Goal: Information Seeking & Learning: Learn about a topic

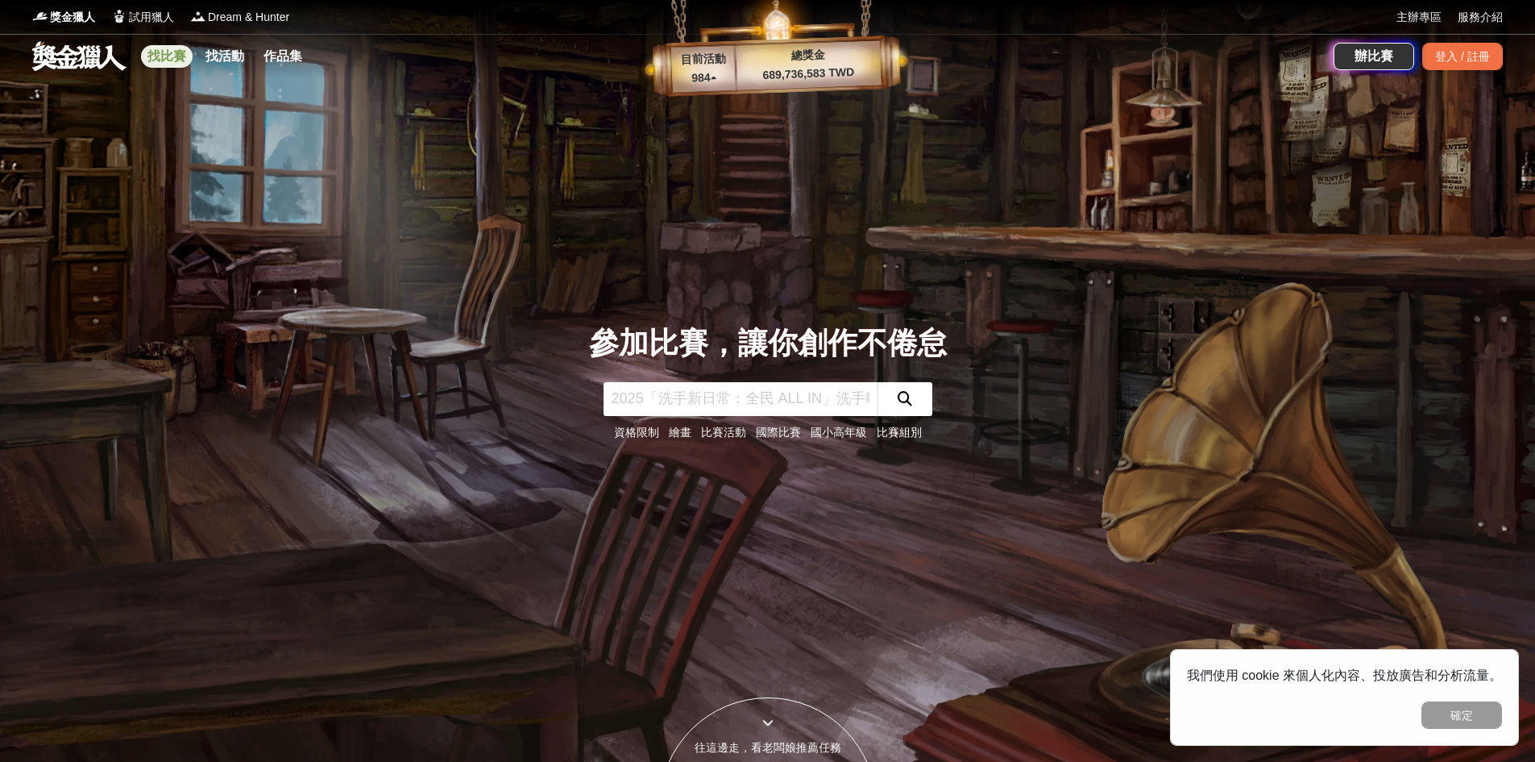
click at [159, 52] on link "找比賽" at bounding box center [167, 56] width 52 height 23
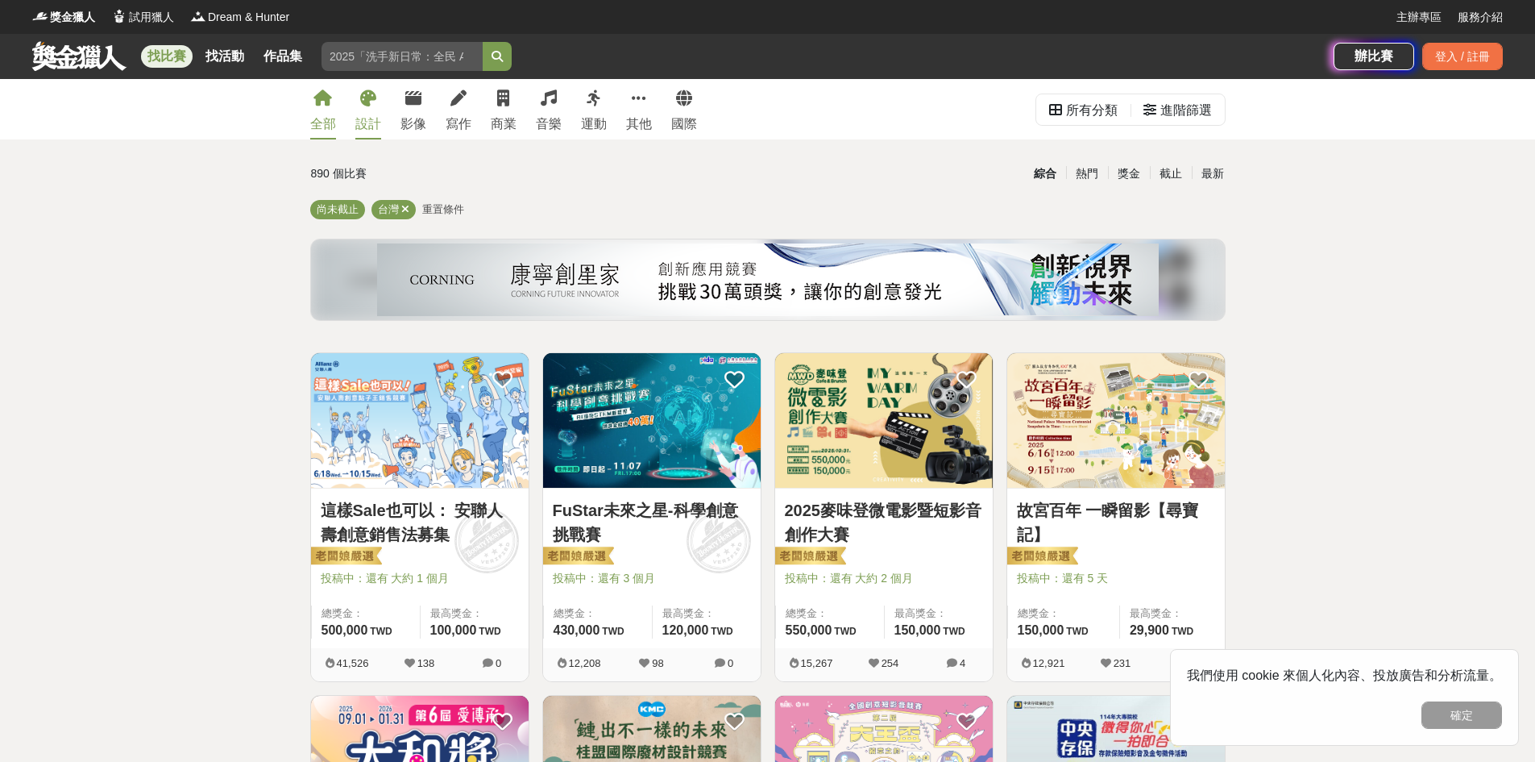
click at [372, 110] on link "設計" at bounding box center [368, 109] width 26 height 60
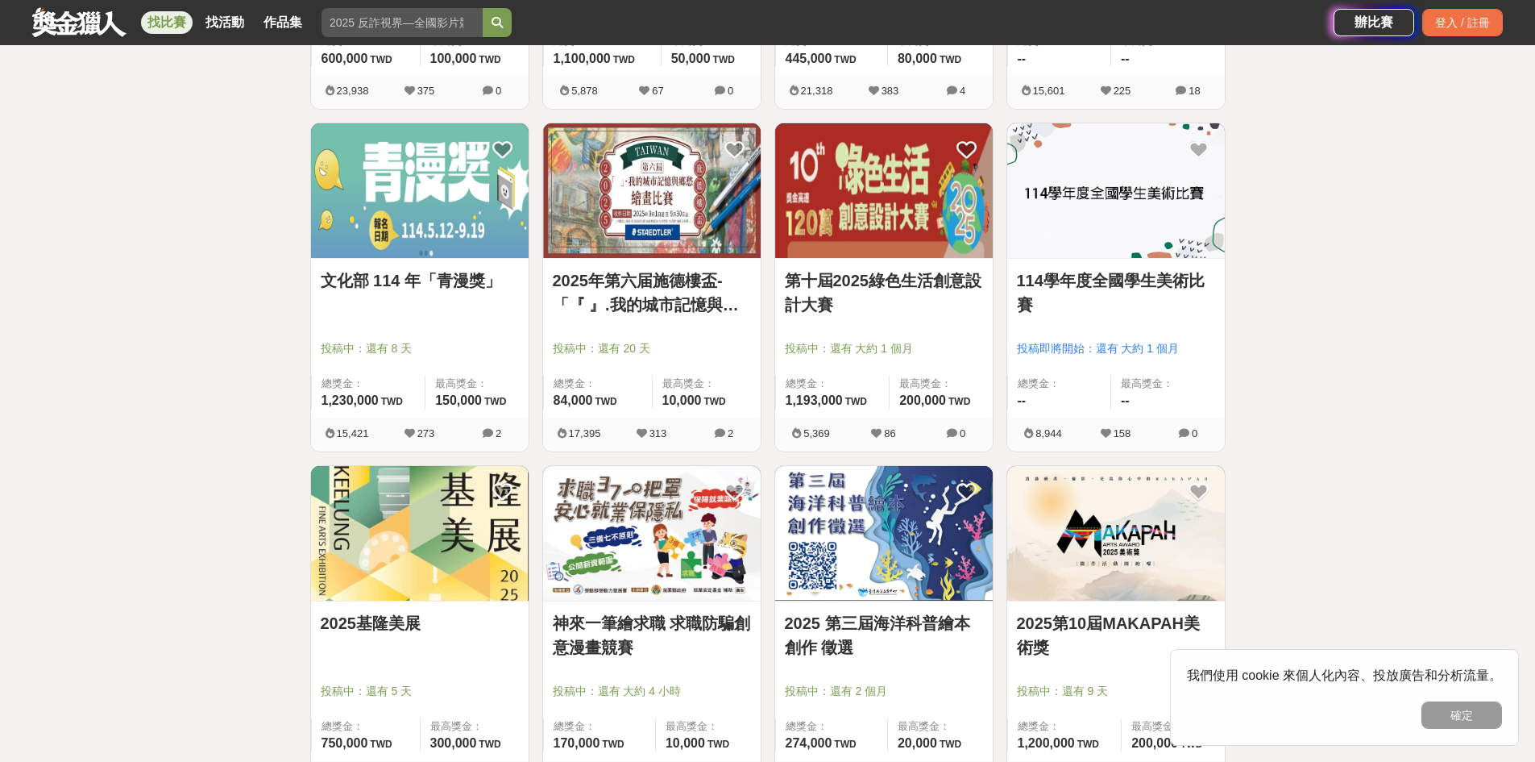
scroll to position [967, 0]
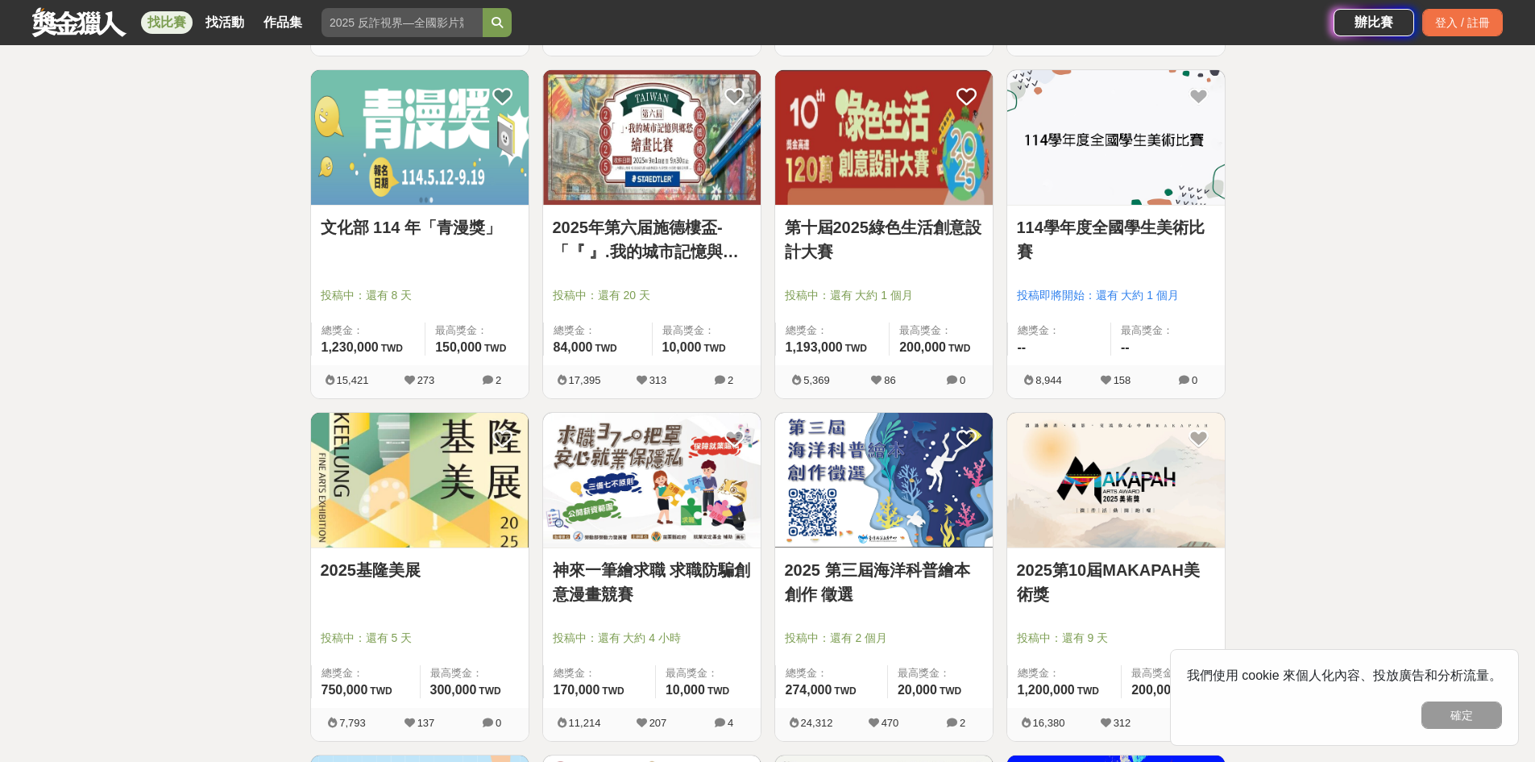
click at [400, 198] on img at bounding box center [420, 137] width 218 height 135
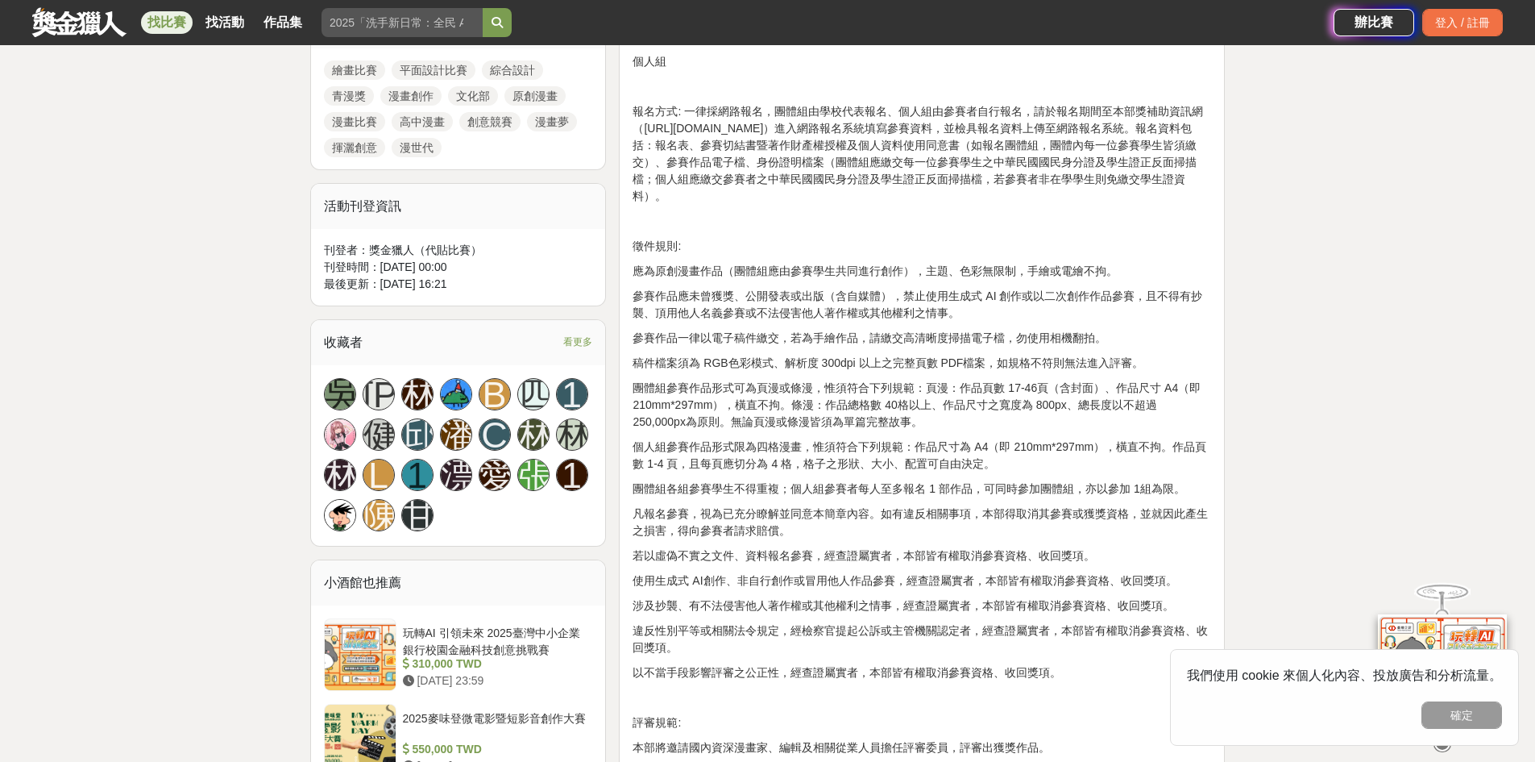
scroll to position [806, 0]
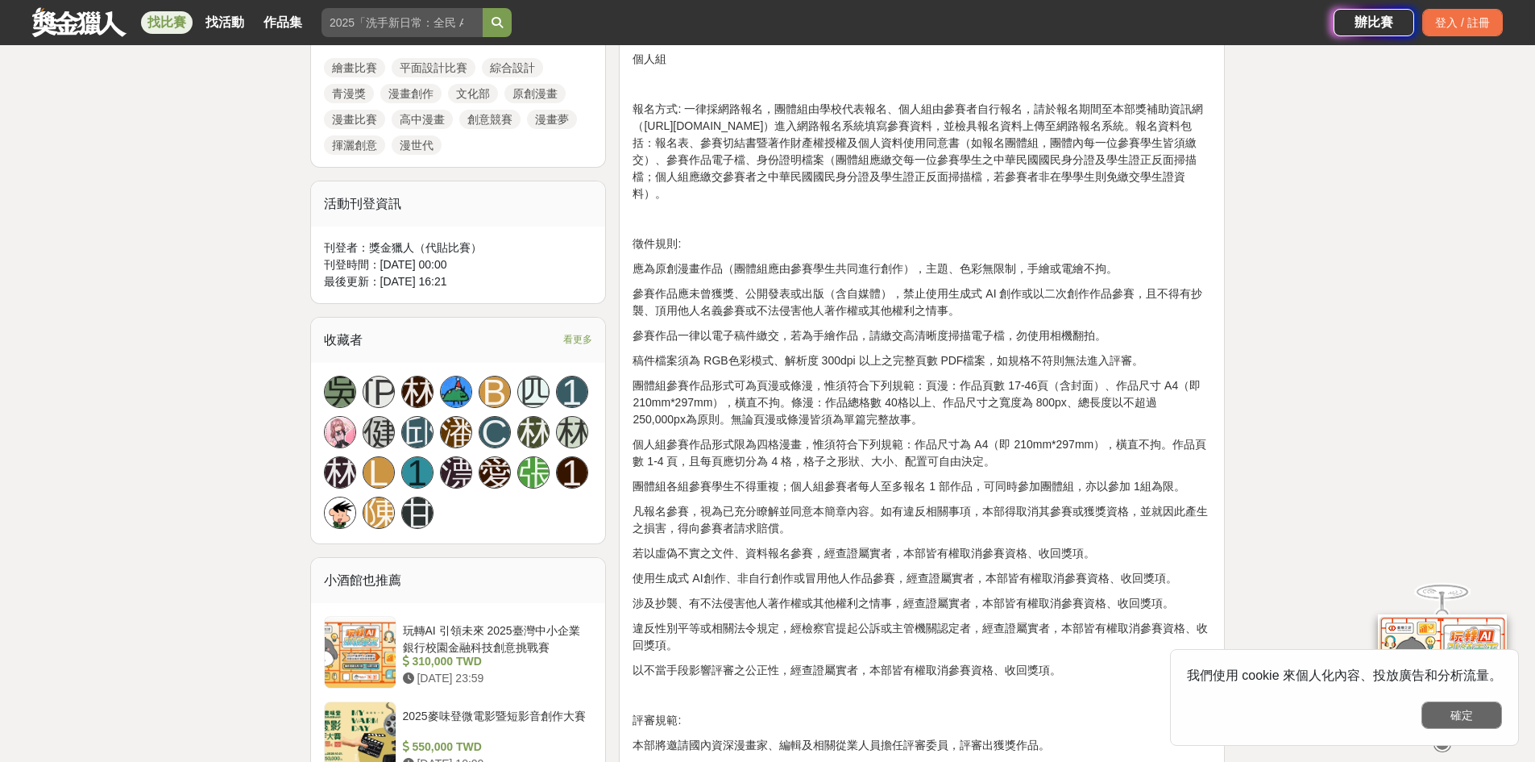
click at [1469, 717] on button "確定" at bounding box center [1462, 714] width 81 height 27
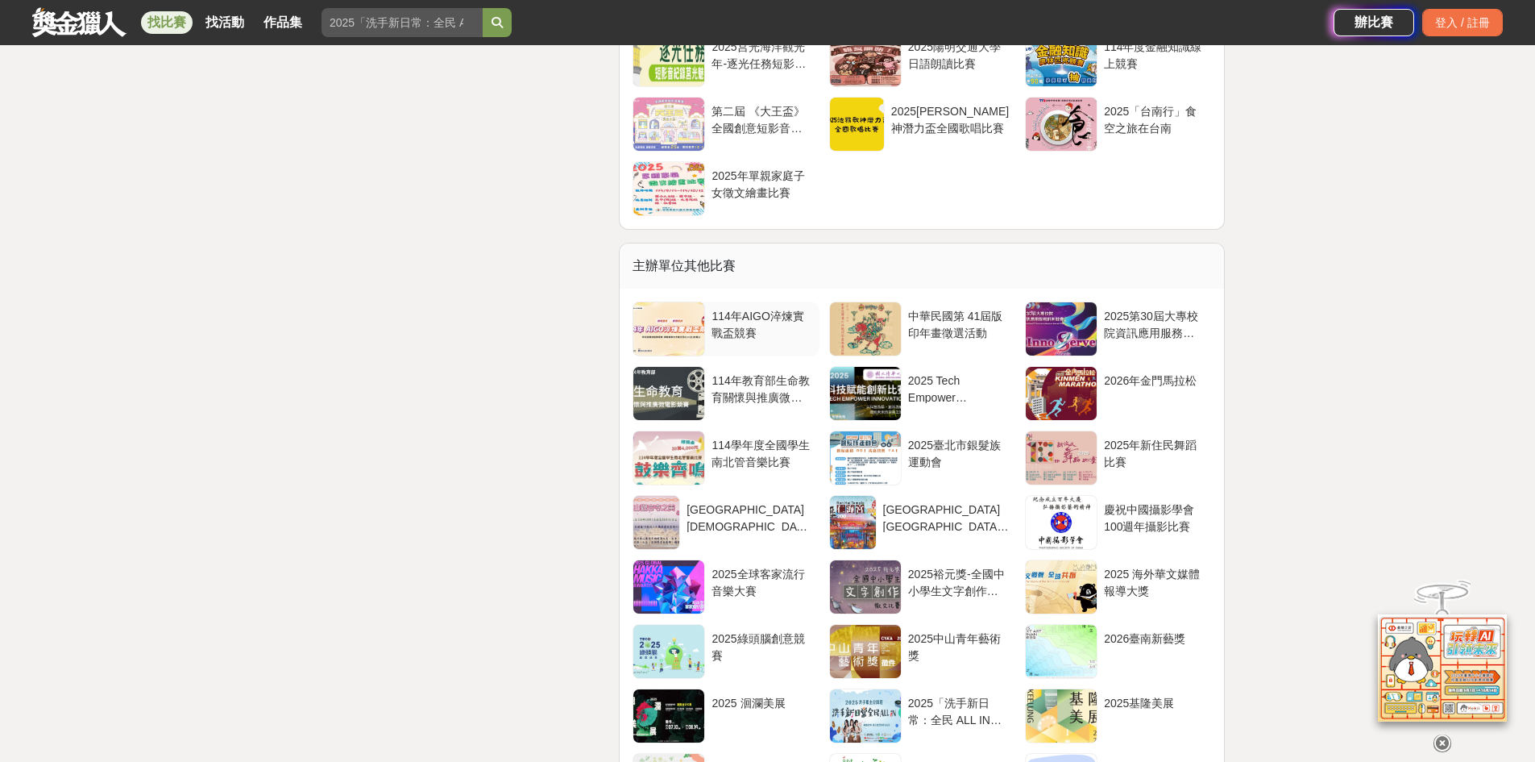
scroll to position [2499, 0]
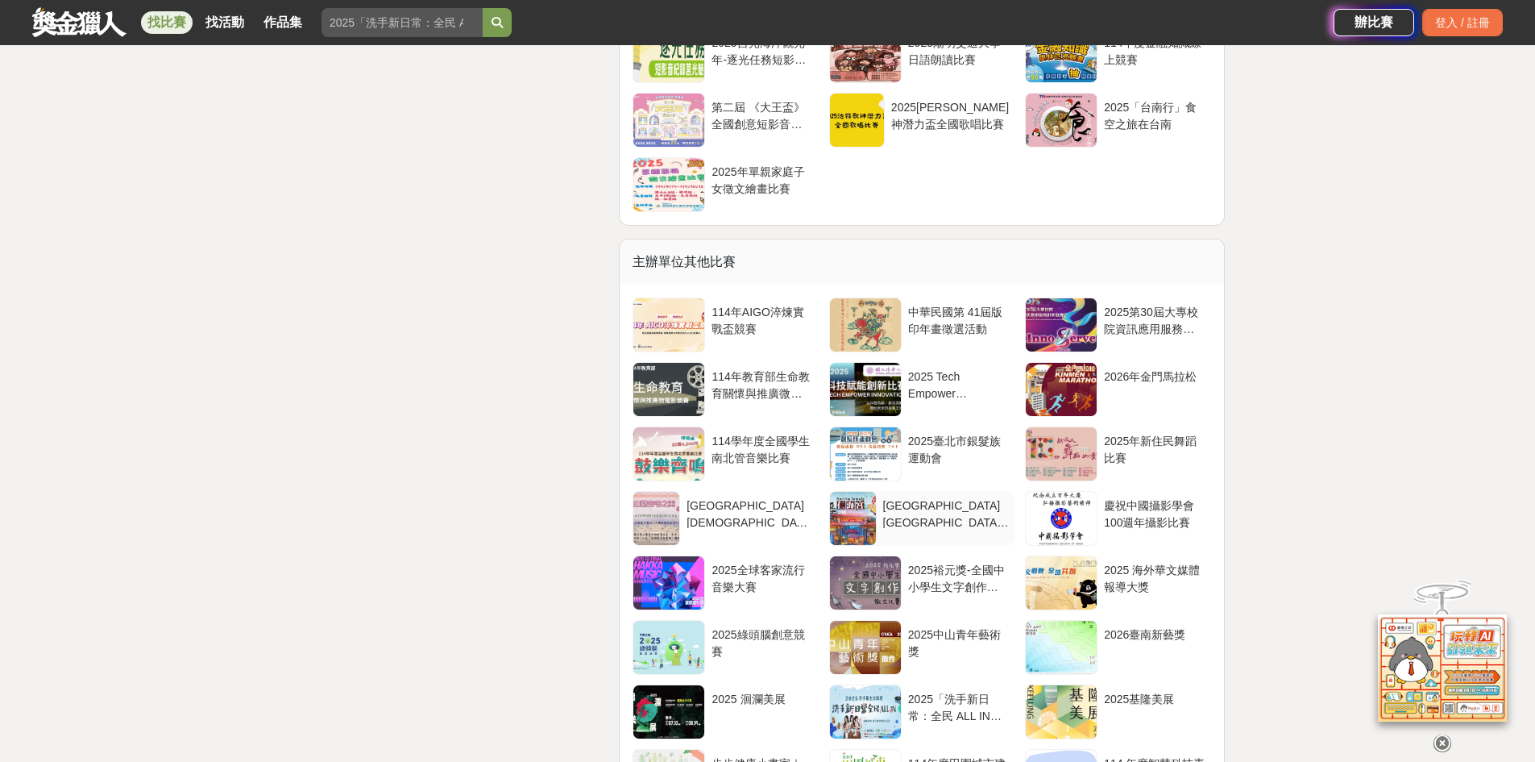
click at [876, 522] on div at bounding box center [853, 518] width 46 height 53
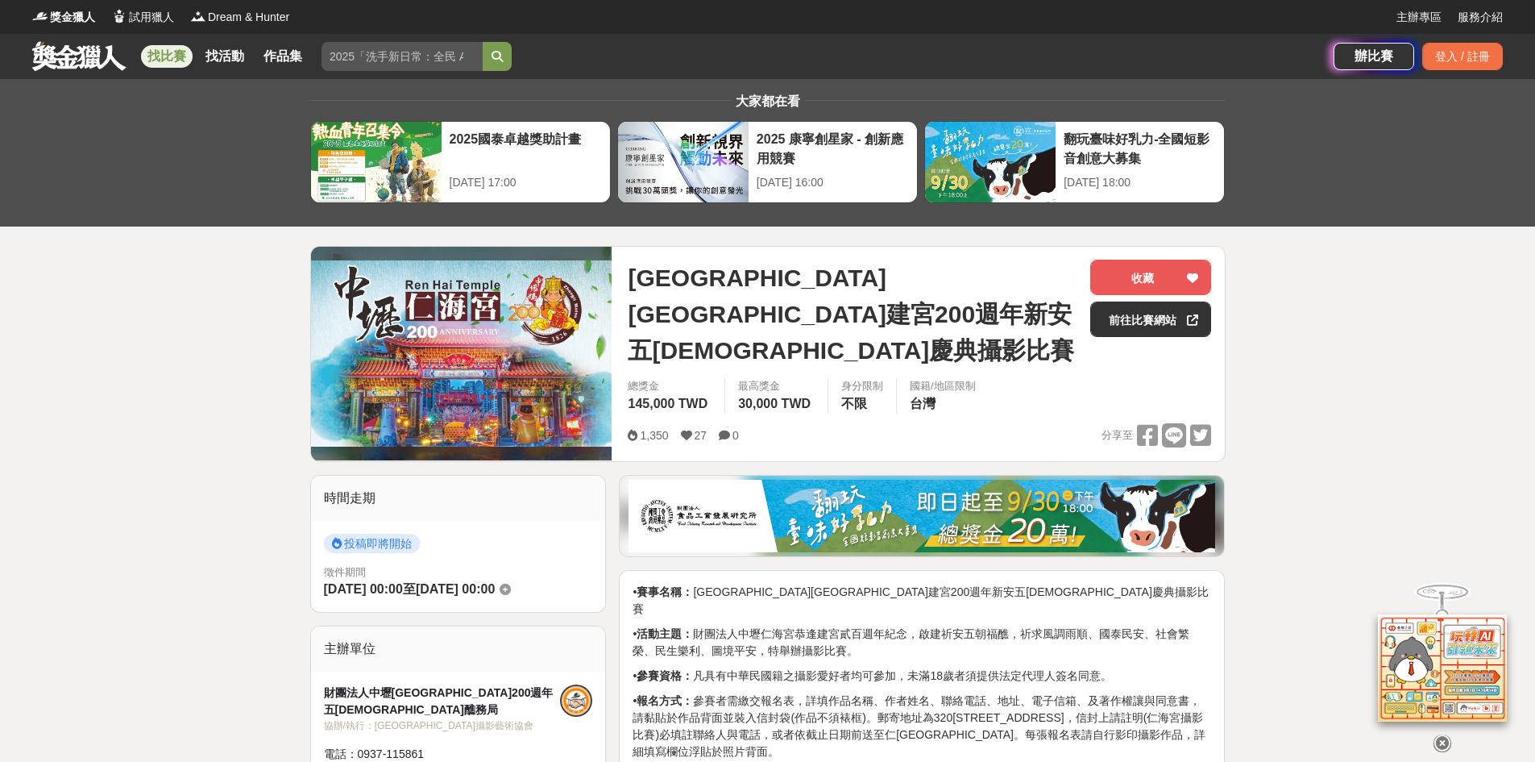
click at [172, 52] on link "找比賽" at bounding box center [167, 56] width 52 height 23
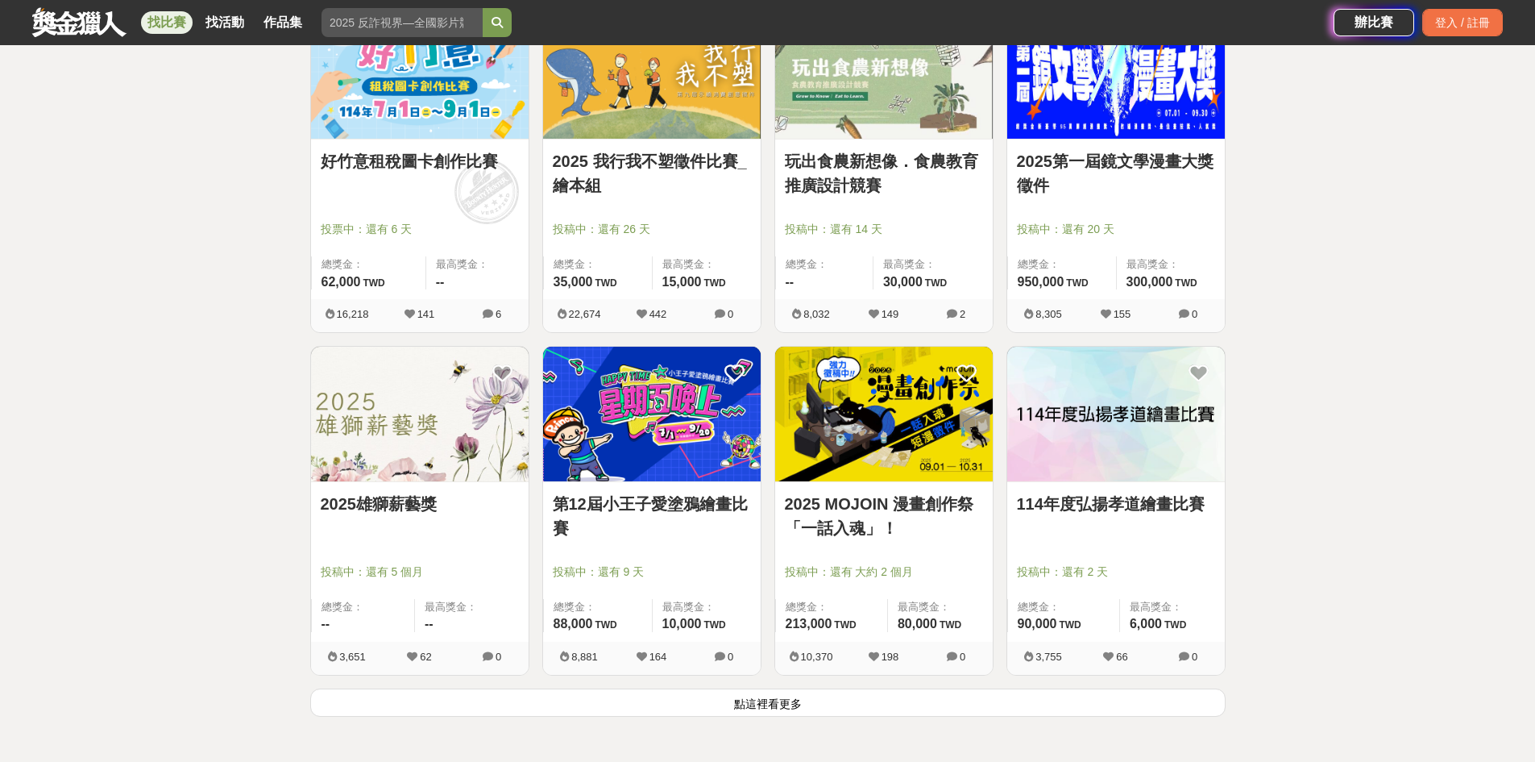
scroll to position [1934, 0]
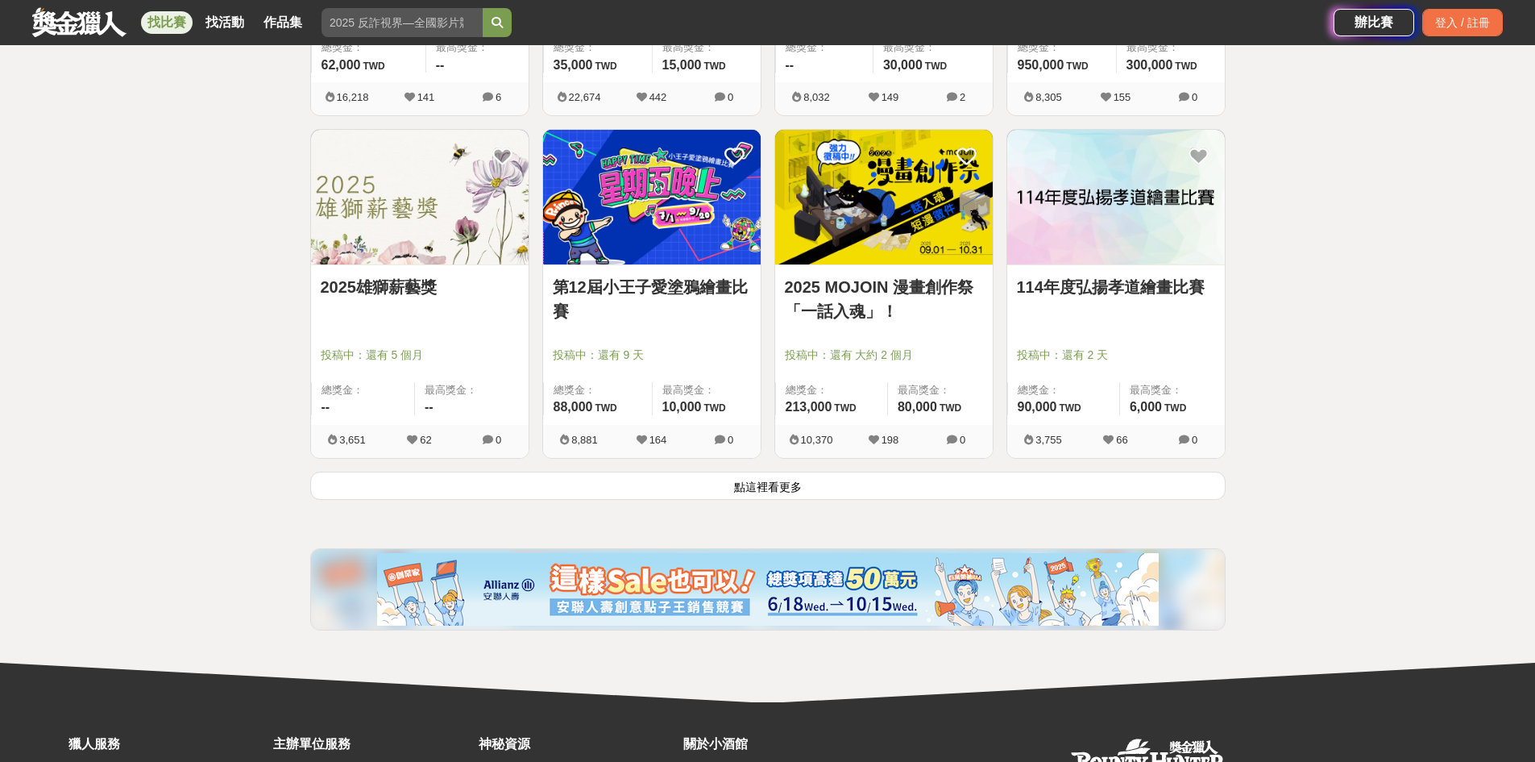
click at [419, 213] on img at bounding box center [420, 197] width 218 height 135
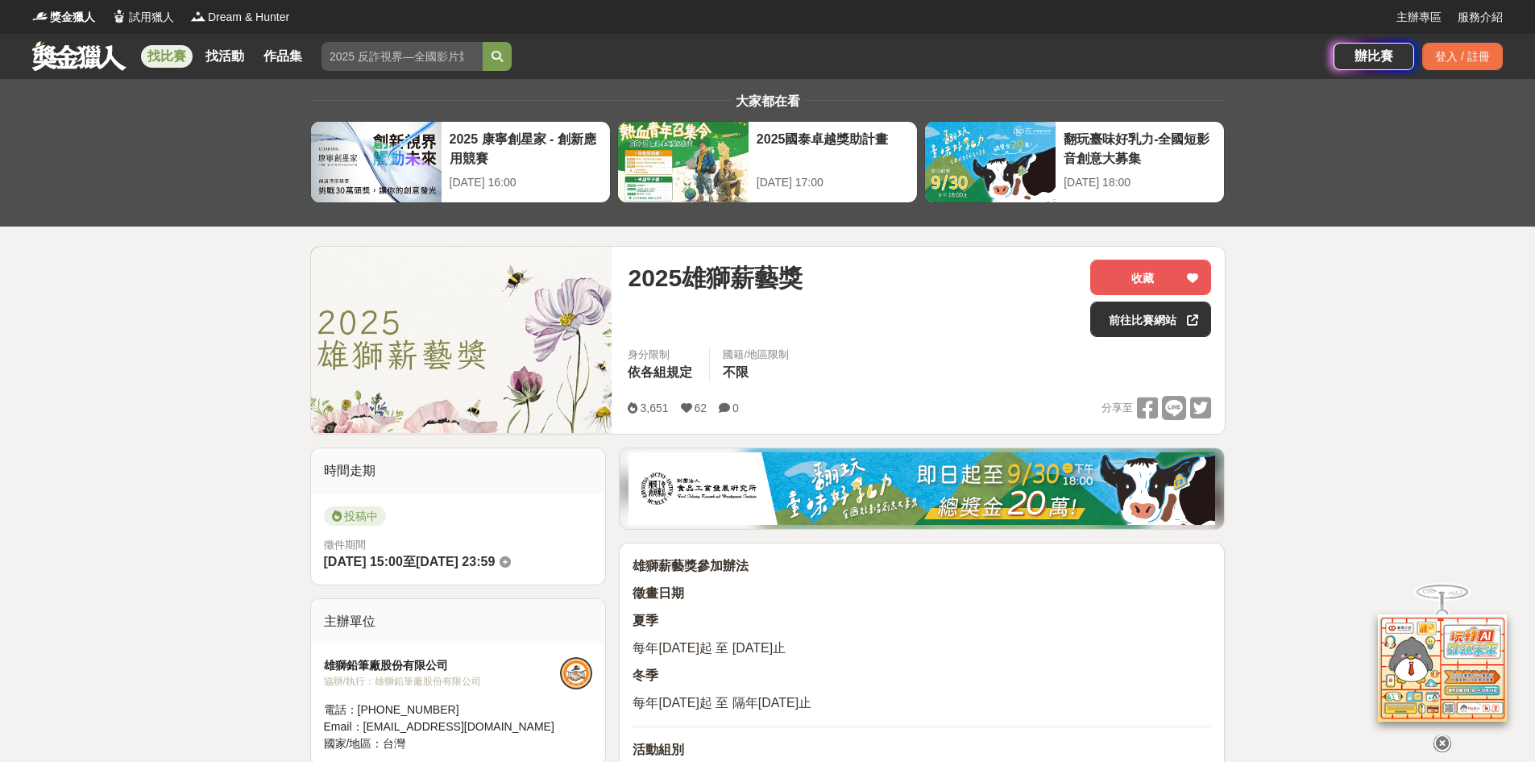
click at [163, 59] on link "找比賽" at bounding box center [167, 56] width 52 height 23
